Goal: Task Accomplishment & Management: Complete application form

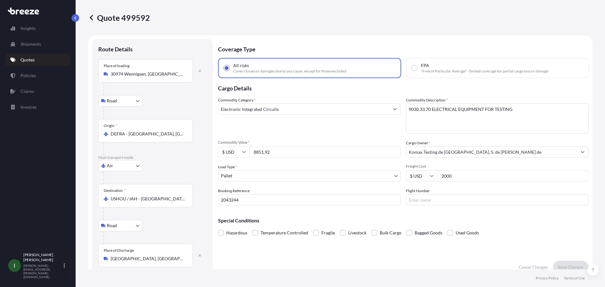
select select "Road"
select select "Air"
select select "Road"
select select "1"
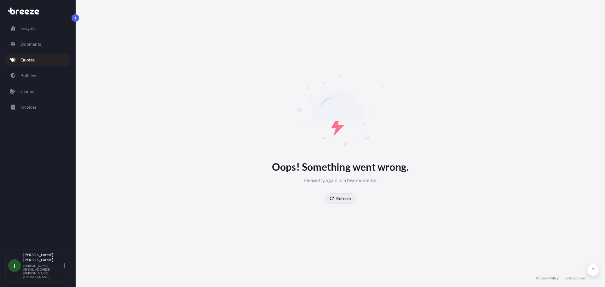
click at [342, 194] on button "Refresh" at bounding box center [339, 198] width 31 height 10
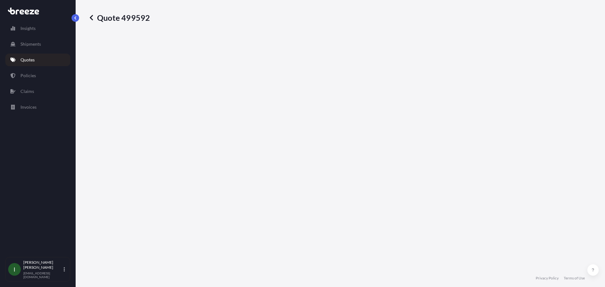
select select "Road"
select select "Air"
select select "Road"
select select "1"
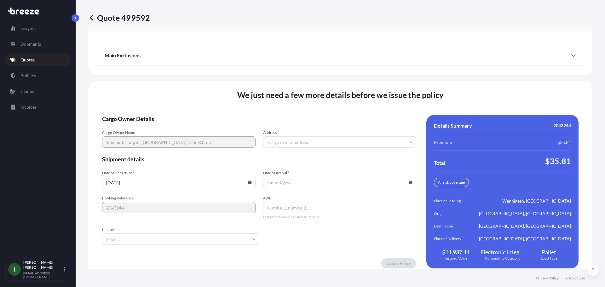
scroll to position [927, 0]
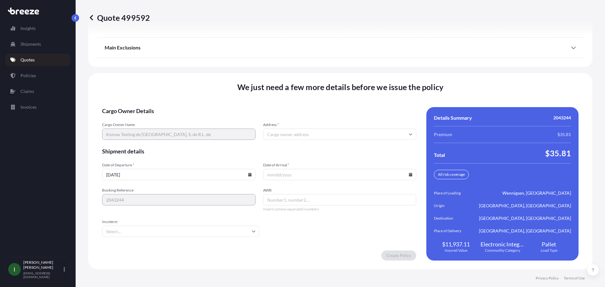
click at [315, 175] on input "Date of Arrival *" at bounding box center [339, 174] width 153 height 11
click at [409, 176] on icon at bounding box center [410, 175] width 3 height 4
click at [309, 141] on button "30" at bounding box center [308, 142] width 10 height 10
type input "[DATE]"
click at [277, 201] on input "AWB" at bounding box center [339, 199] width 153 height 11
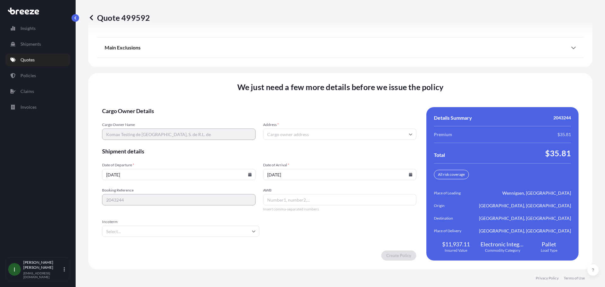
paste input "[PHONE_NUMBER]"
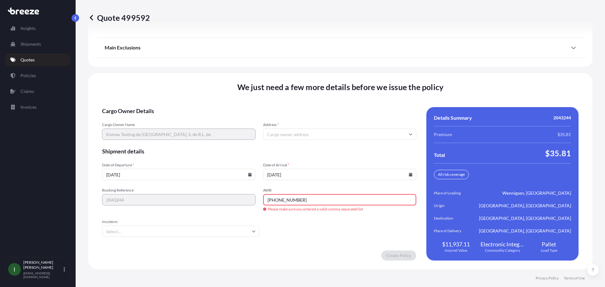
click at [286, 198] on input "[PHONE_NUMBER]" at bounding box center [339, 199] width 153 height 11
click at [276, 198] on input "881-26386942" at bounding box center [339, 199] width 153 height 11
type input "88126386942"
click at [254, 231] on input "Incoterm" at bounding box center [180, 230] width 157 height 11
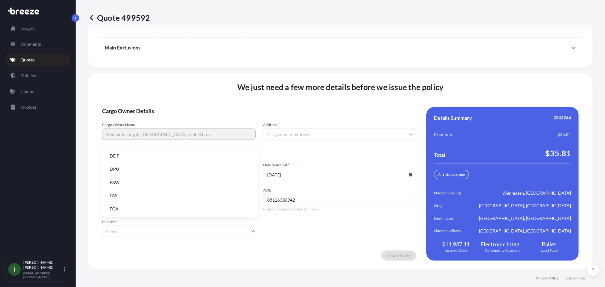
scroll to position [80, 0]
click at [174, 167] on li "EXW" at bounding box center [180, 168] width 151 height 12
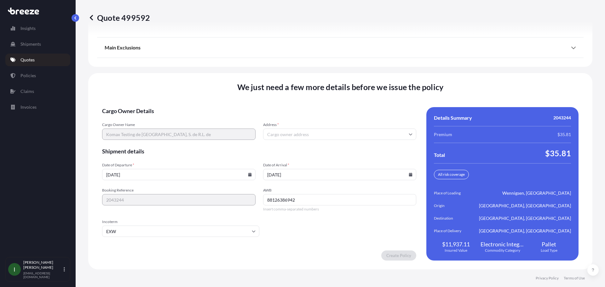
click at [324, 137] on input "Address *" at bounding box center [339, 133] width 153 height 11
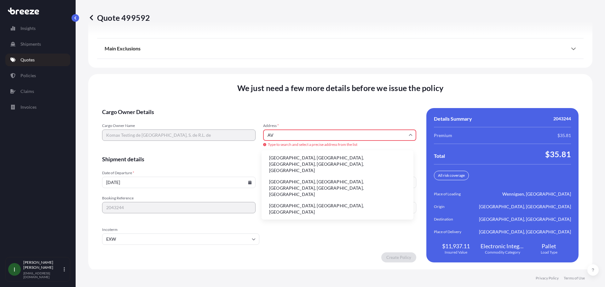
type input "A"
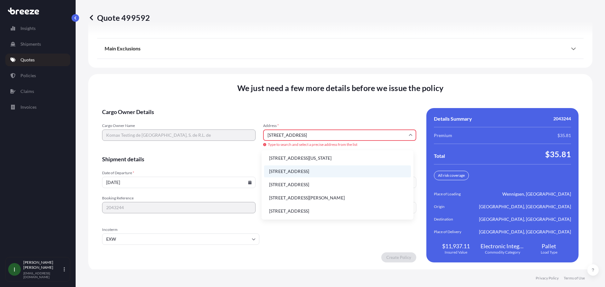
scroll to position [0, 0]
type input "A"
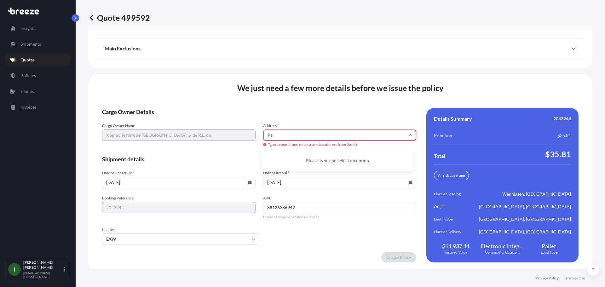
type input "P"
click at [316, 159] on li "[STREET_ADDRESS]" at bounding box center [337, 159] width 147 height 12
type input "[GEOGRAPHIC_DATA], [GEOGRAPHIC_DATA]"
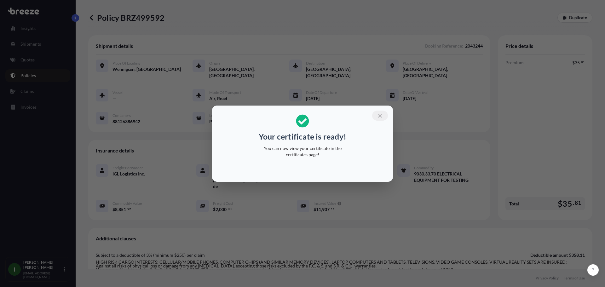
click at [379, 115] on icon "button" at bounding box center [379, 115] width 3 height 3
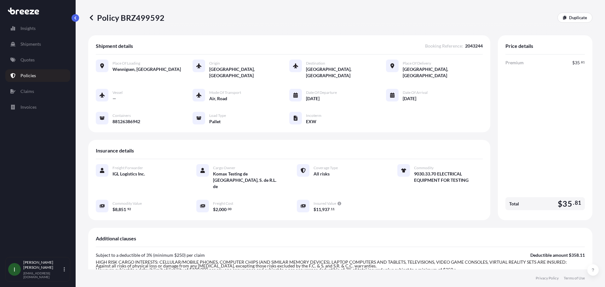
click at [107, 45] on span "Shipment details" at bounding box center [114, 46] width 37 height 6
click at [113, 68] on span "Wennigsen, [GEOGRAPHIC_DATA]" at bounding box center [146, 69] width 68 height 6
drag, startPoint x: 162, startPoint y: 16, endPoint x: 162, endPoint y: 20, distance: 3.5
click at [162, 20] on div "Policy BRZ499592 Duplicate" at bounding box center [340, 18] width 504 height 10
copy p "Policy BRZ499592"
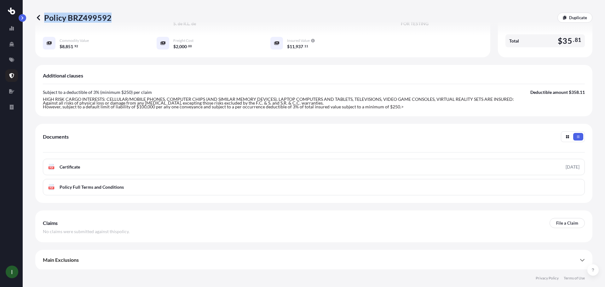
scroll to position [151, 0]
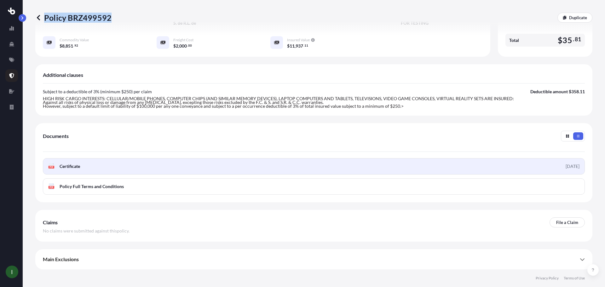
click at [107, 171] on link "PDF Certificate [DATE]" at bounding box center [314, 166] width 542 height 16
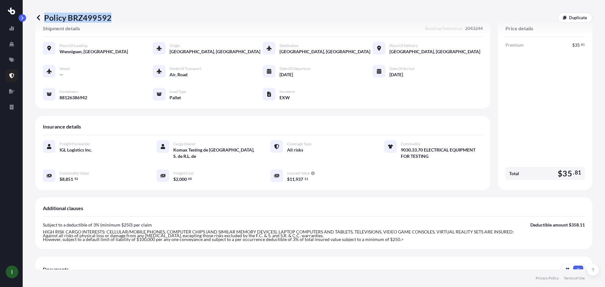
scroll to position [0, 0]
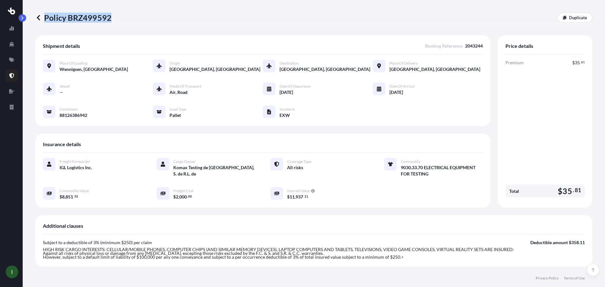
click at [37, 15] on icon at bounding box center [38, 17] width 6 height 6
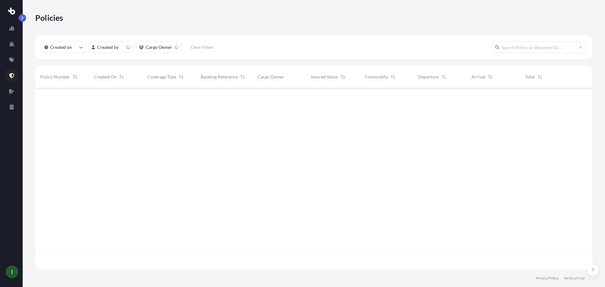
scroll to position [180, 552]
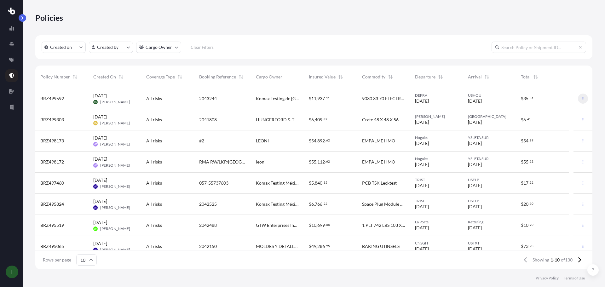
click at [581, 100] on icon "button" at bounding box center [583, 99] width 4 height 4
